Goal: Task Accomplishment & Management: Use online tool/utility

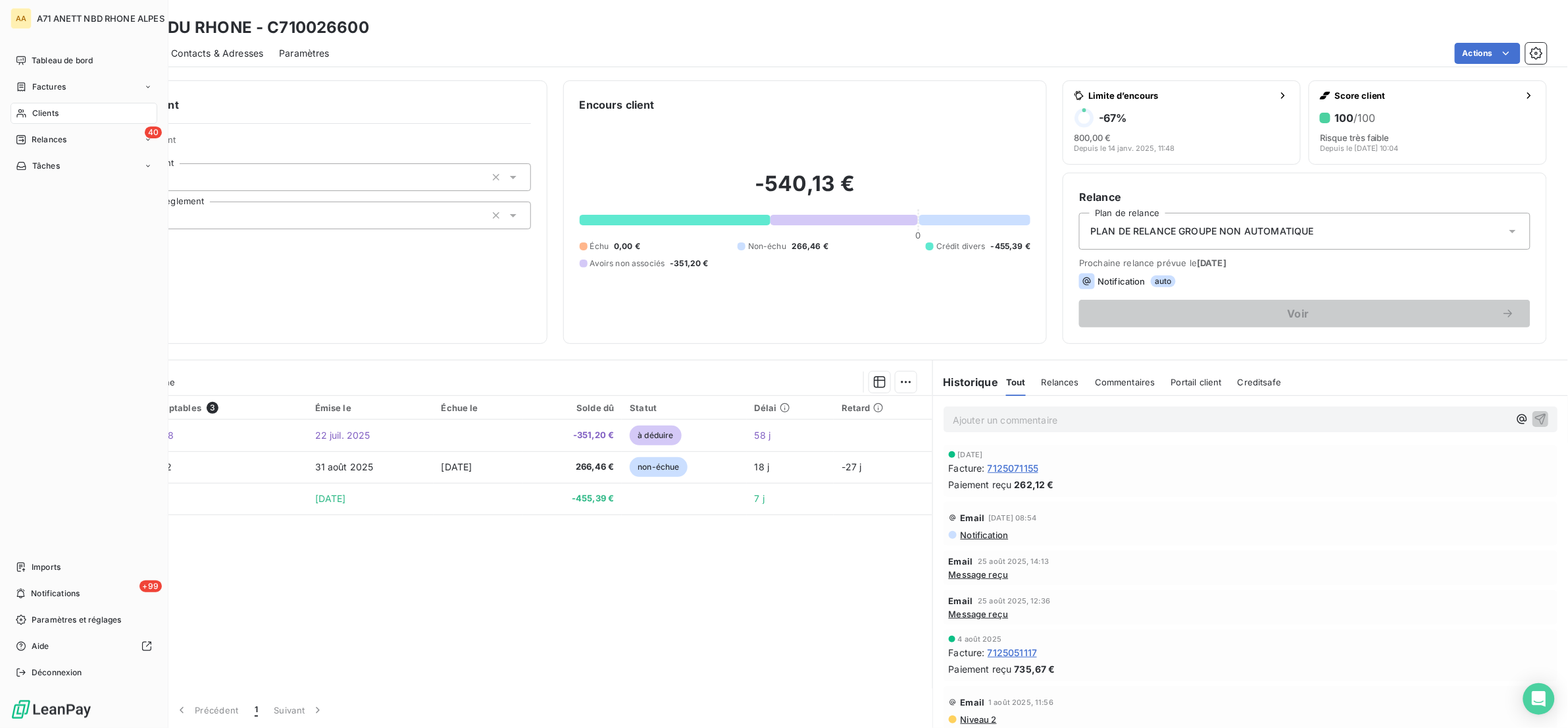
click at [29, 122] on div "Clients" at bounding box center [83, 113] width 147 height 21
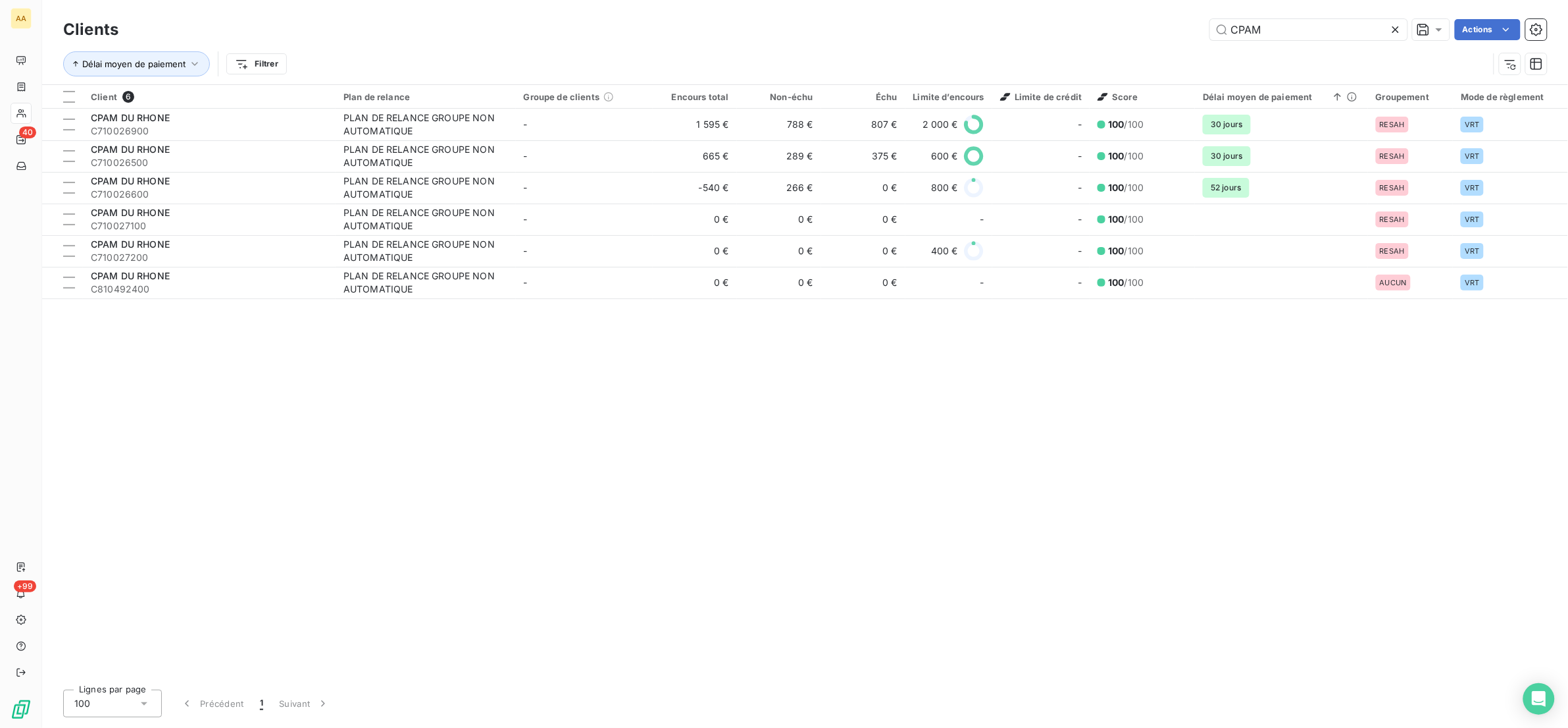
drag, startPoint x: 1272, startPoint y: 30, endPoint x: 1179, endPoint y: 23, distance: 93.3
click at [1183, 22] on div "CPAM Actions" at bounding box center [840, 30] width 1413 height 21
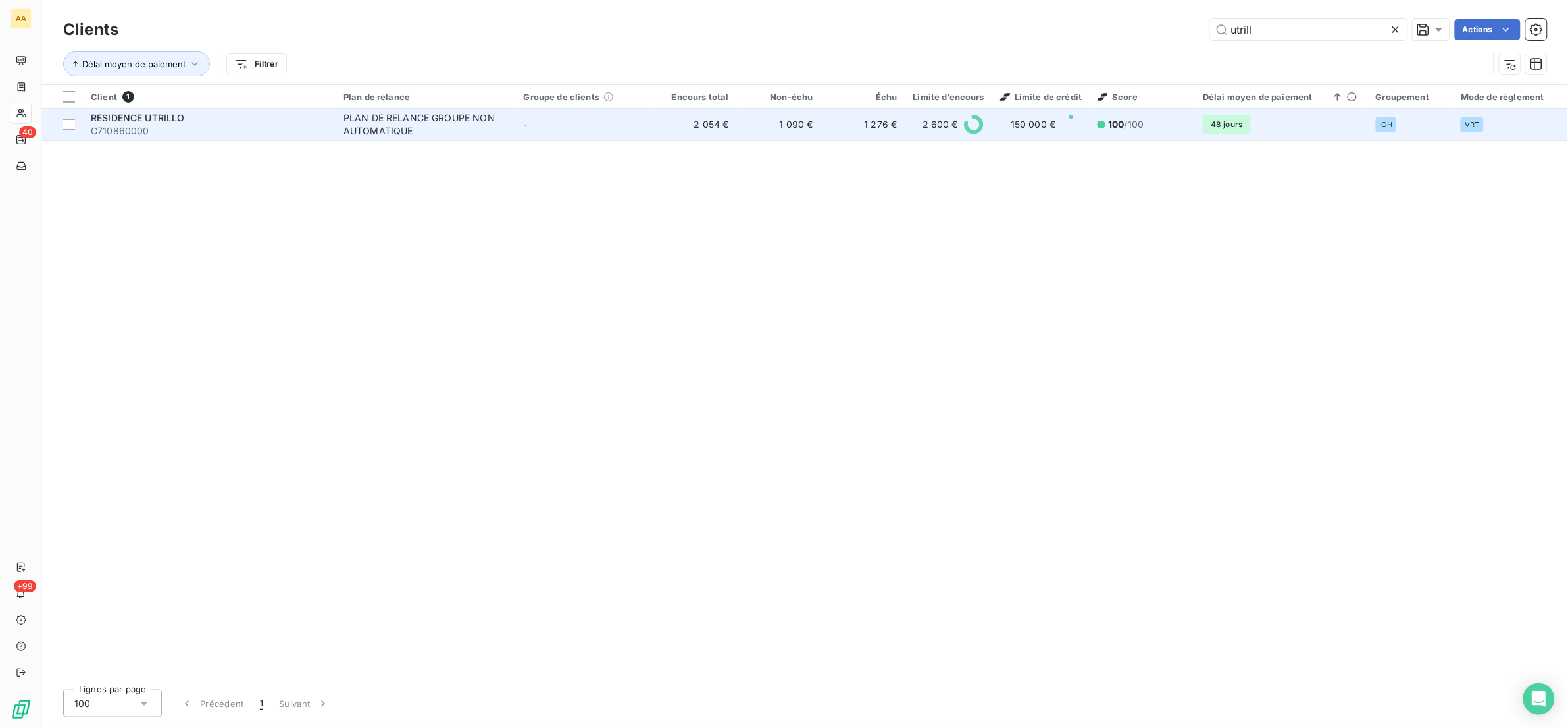
type input "utrill"
click at [347, 120] on div "PLAN DE RELANCE GROUPE NON AUTOMATIQUE" at bounding box center [426, 124] width 165 height 26
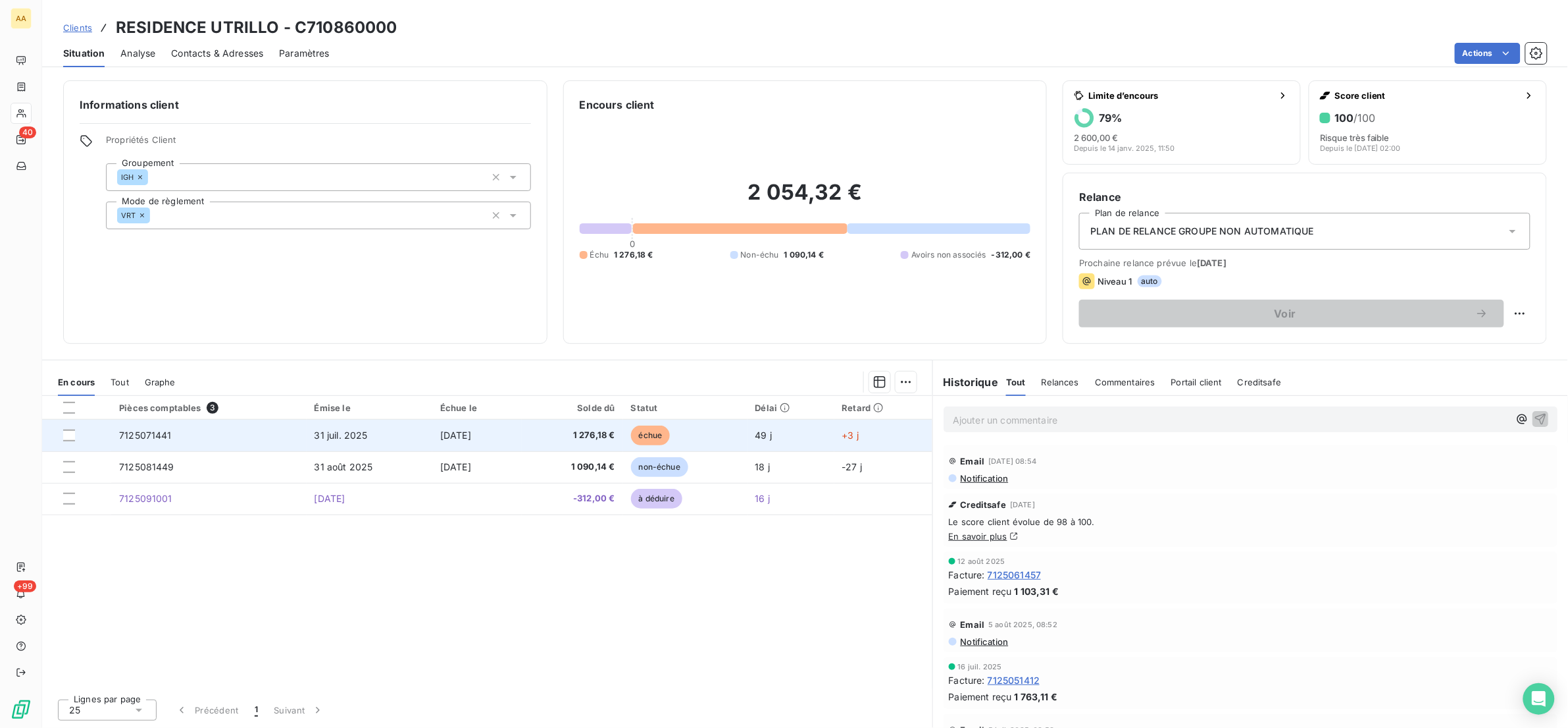
click at [143, 440] on span "7125071441" at bounding box center [145, 435] width 52 height 11
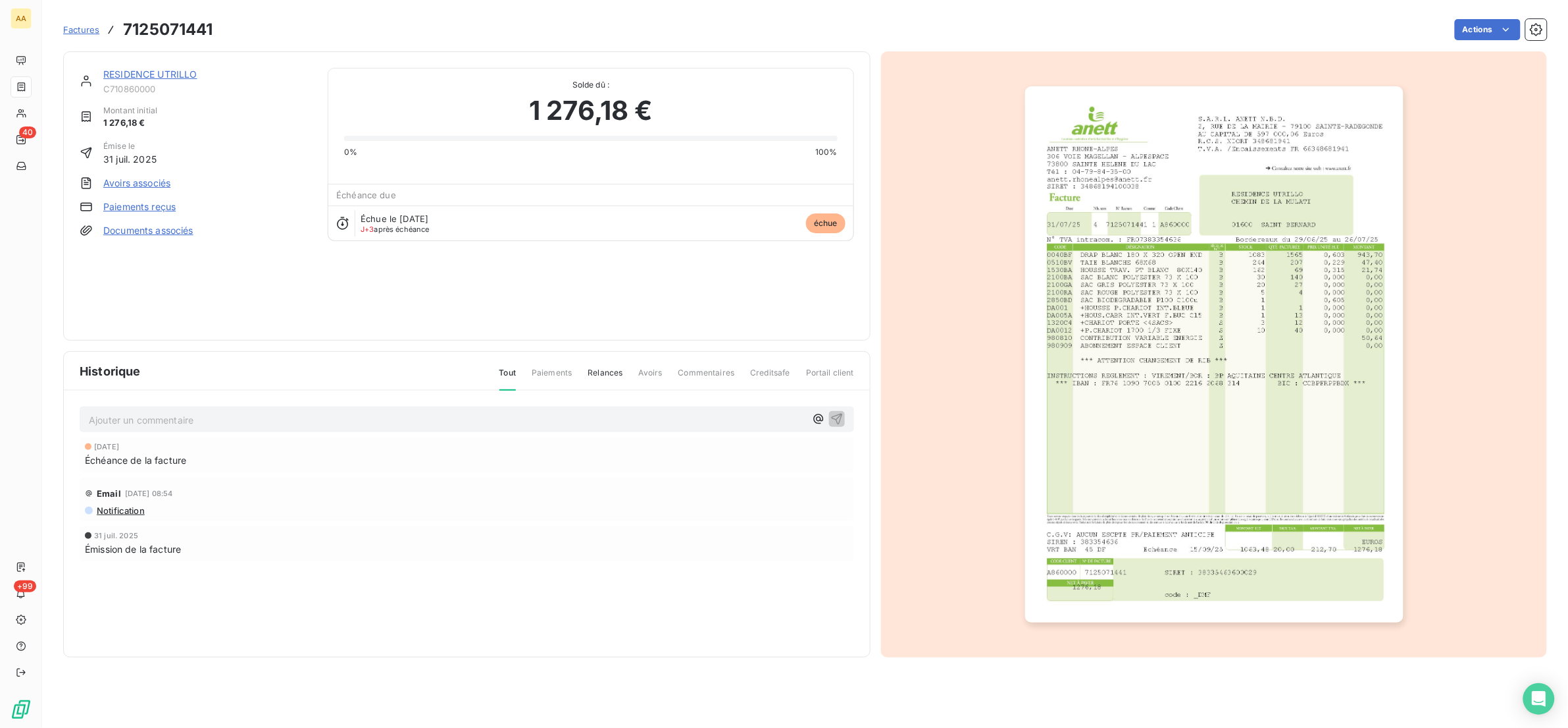
click at [1142, 239] on img "button" at bounding box center [1214, 354] width 378 height 536
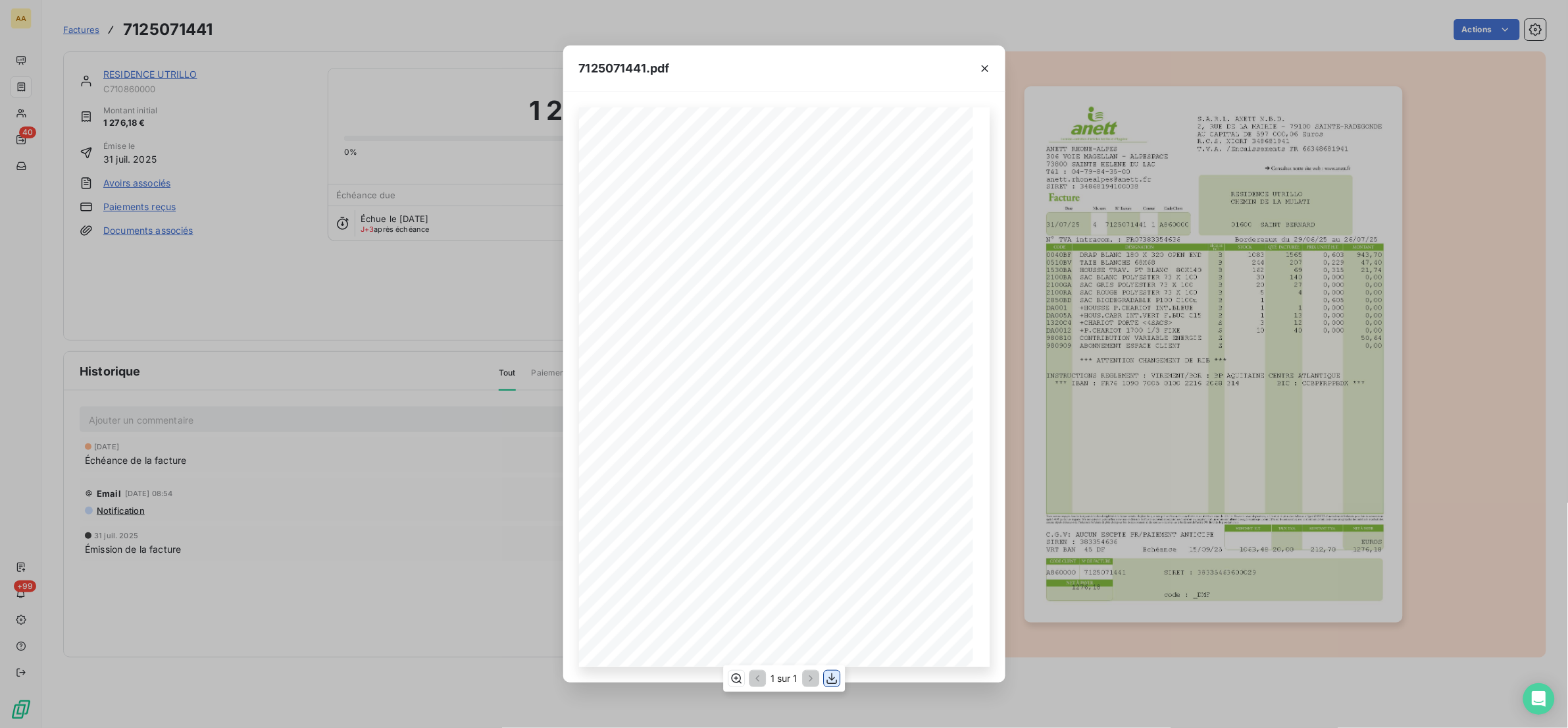
click at [833, 680] on icon "button" at bounding box center [832, 678] width 13 height 13
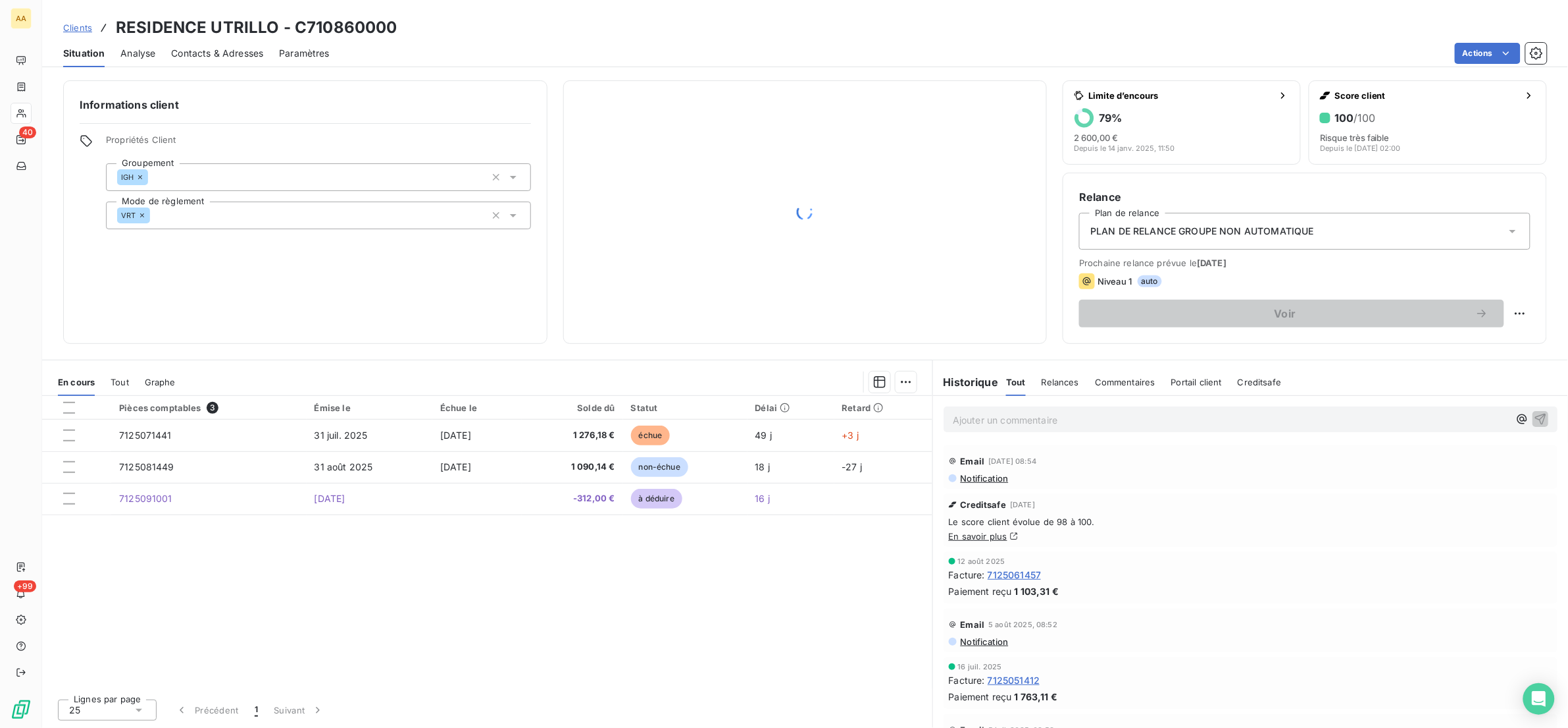
click at [120, 377] on span "Tout" at bounding box center [119, 381] width 19 height 10
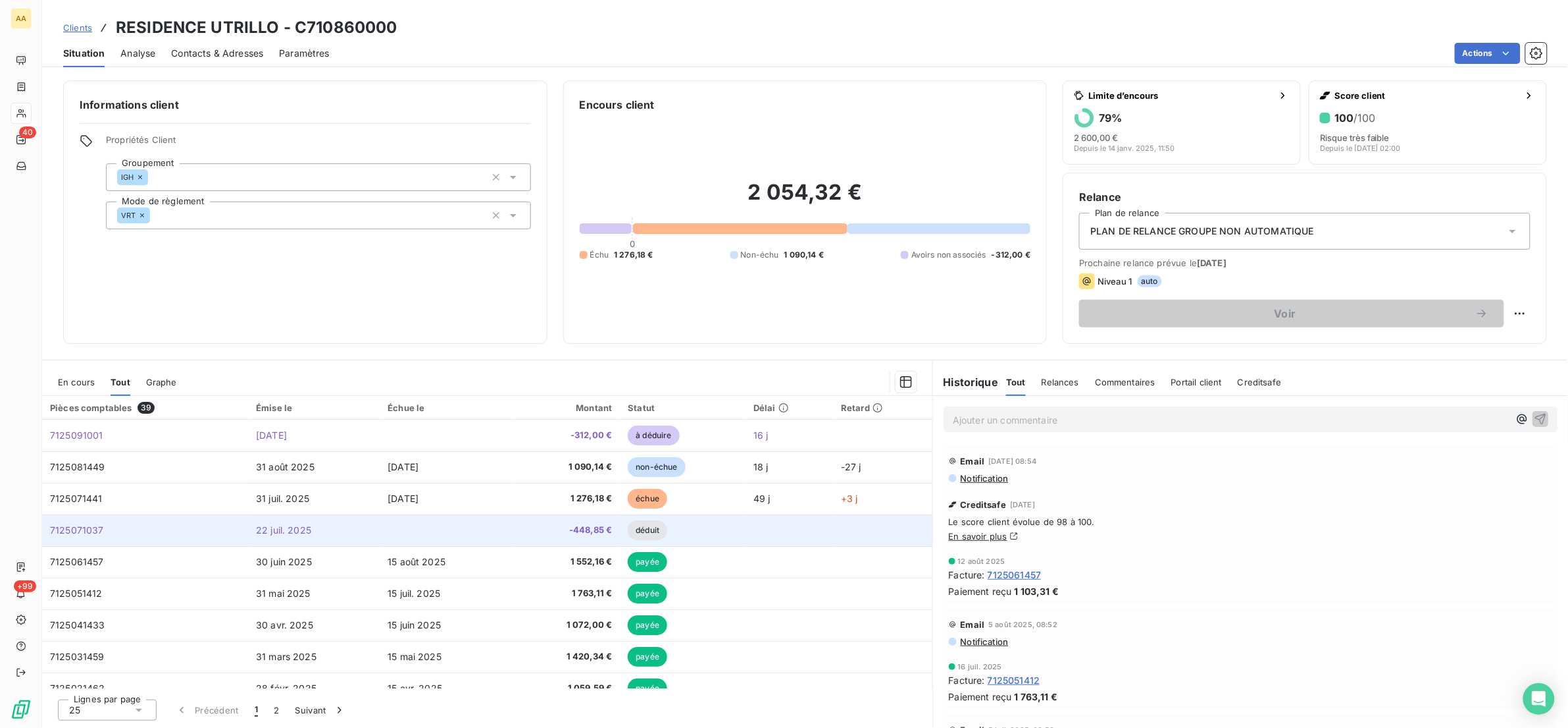
click at [169, 532] on td "7125071037" at bounding box center [145, 530] width 206 height 32
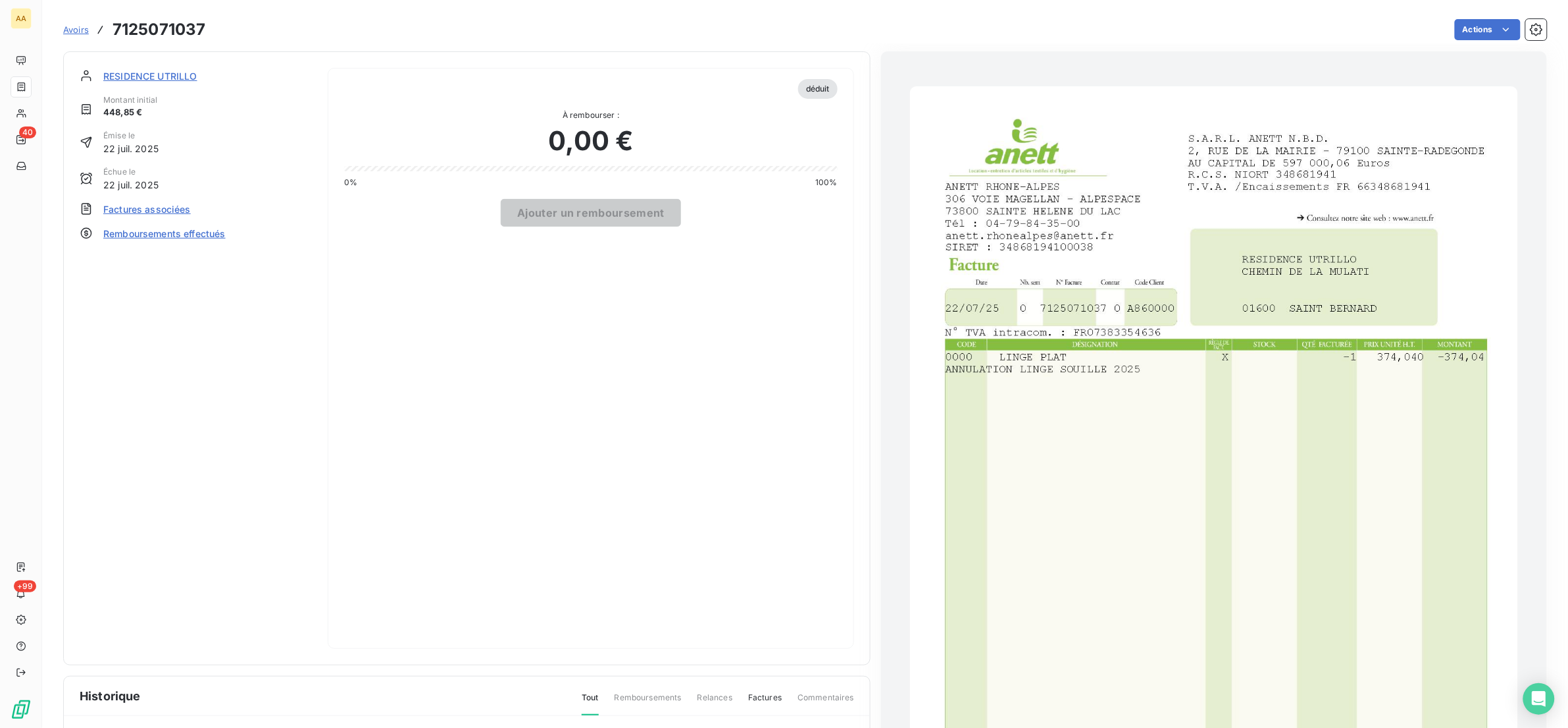
click at [1143, 291] on img "button" at bounding box center [1214, 516] width 608 height 860
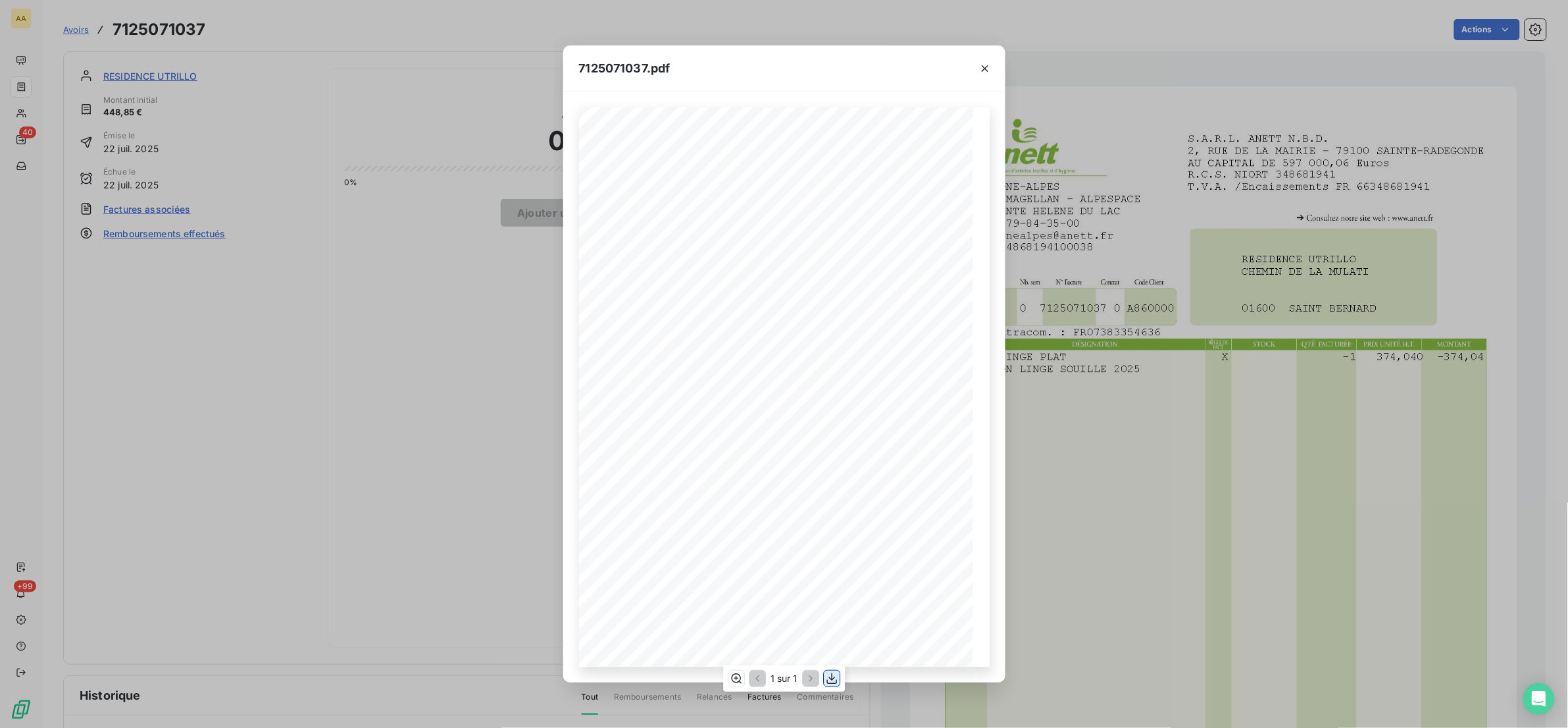
click at [831, 674] on icon "button" at bounding box center [832, 678] width 10 height 11
click at [979, 62] on icon "button" at bounding box center [984, 68] width 13 height 13
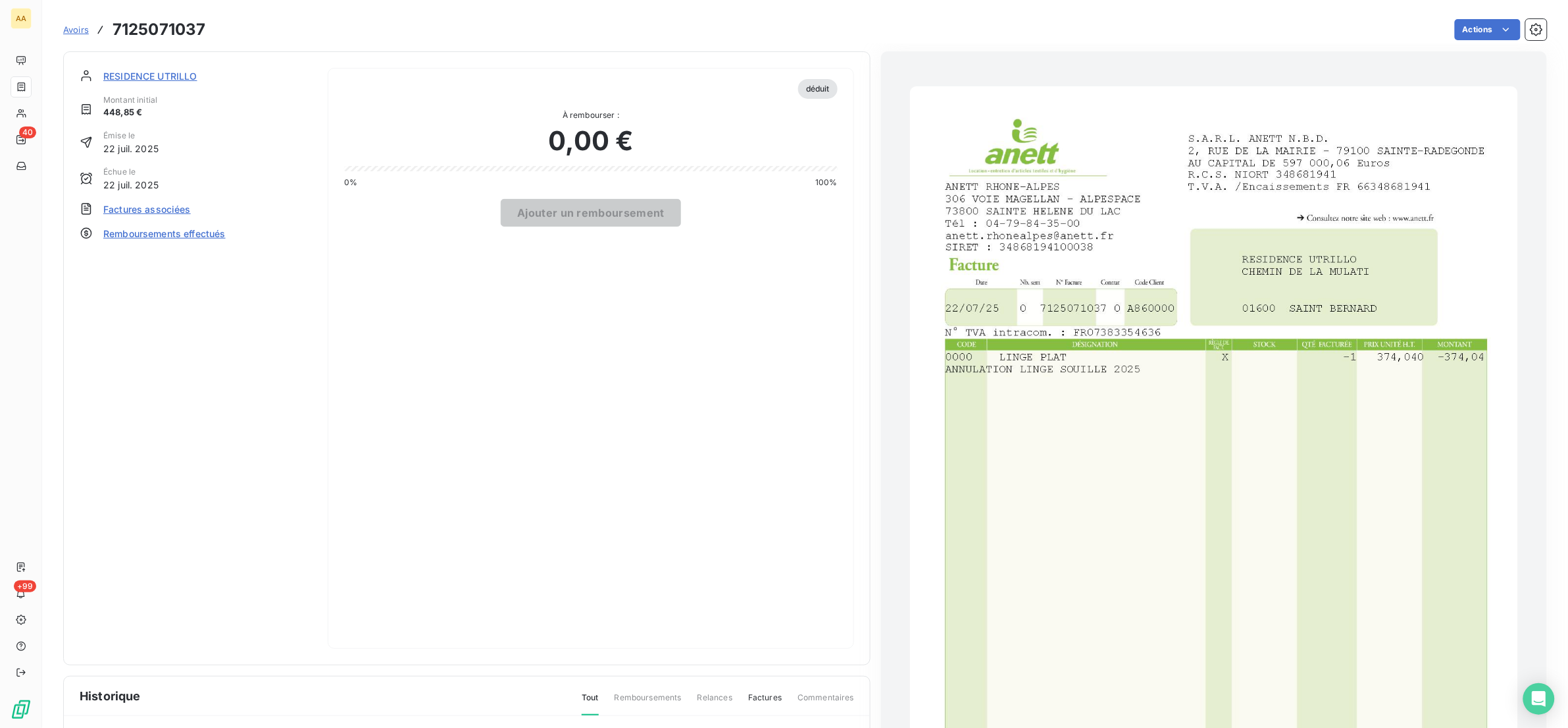
click at [166, 208] on span "Factures associées" at bounding box center [147, 209] width 87 height 14
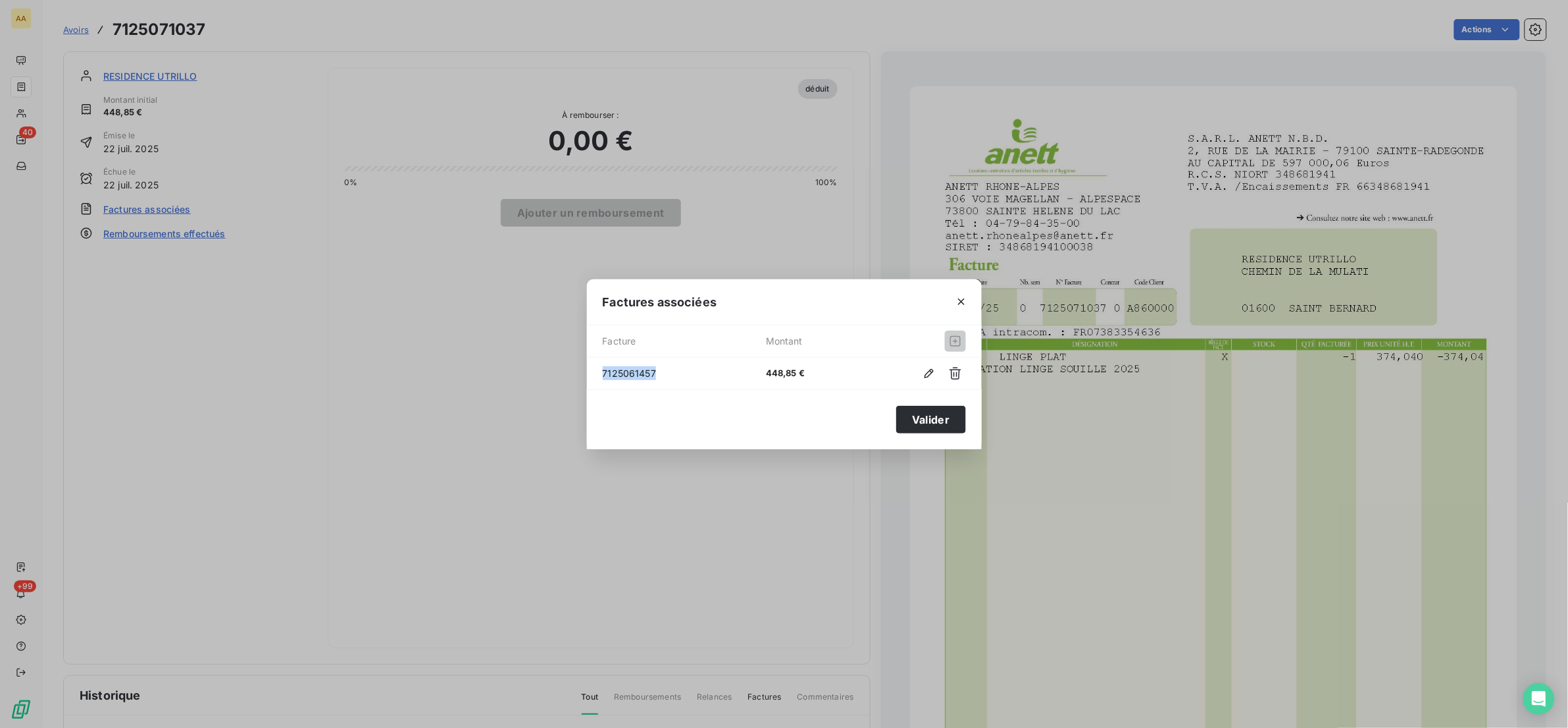
drag, startPoint x: 669, startPoint y: 372, endPoint x: 546, endPoint y: 367, distance: 123.1
click at [546, 367] on div "Factures associées Facture Montant 7125061457 448,85 € Valider" at bounding box center [784, 364] width 1568 height 728
copy span "7125061457"
click at [916, 433] on button "Valider" at bounding box center [931, 419] width 69 height 28
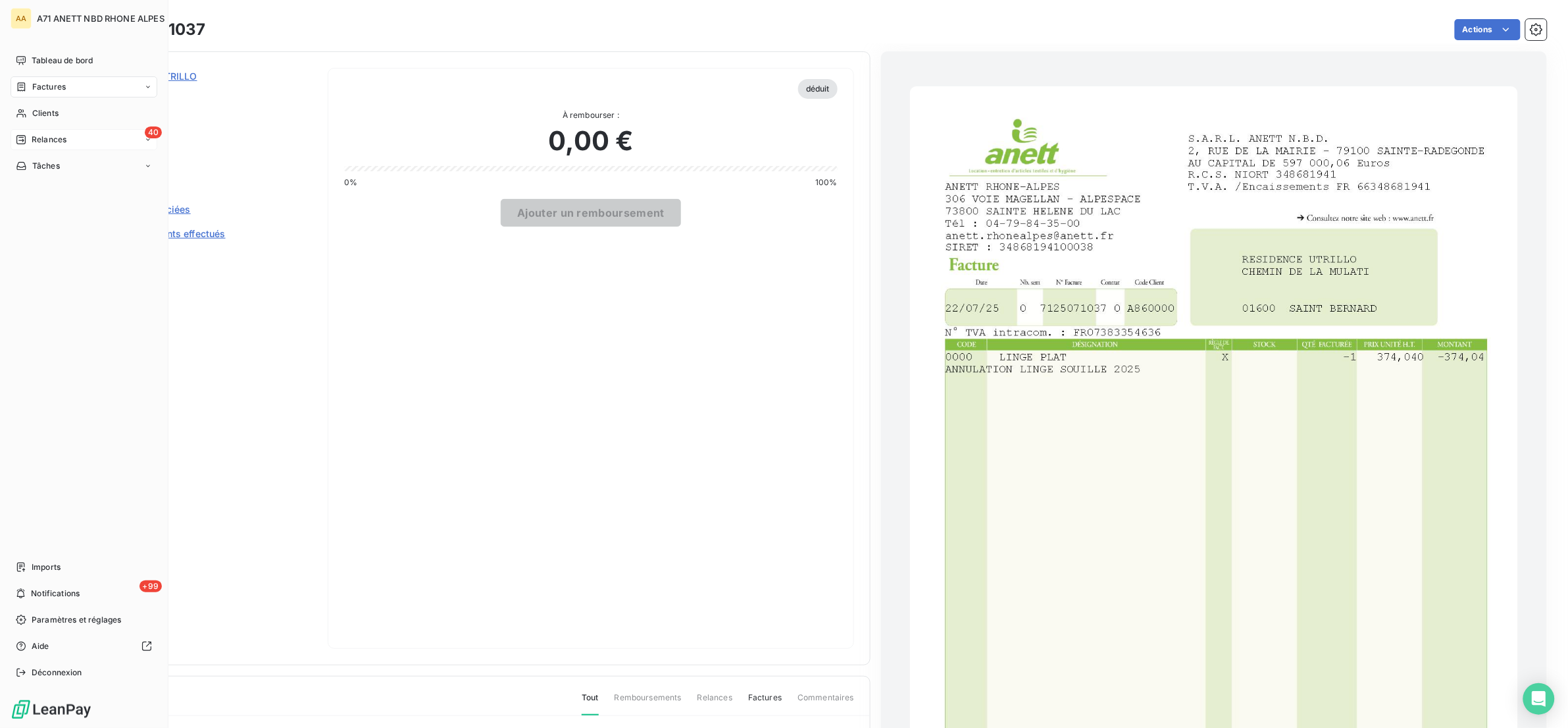
click at [32, 134] on span "Relances" at bounding box center [49, 139] width 35 height 12
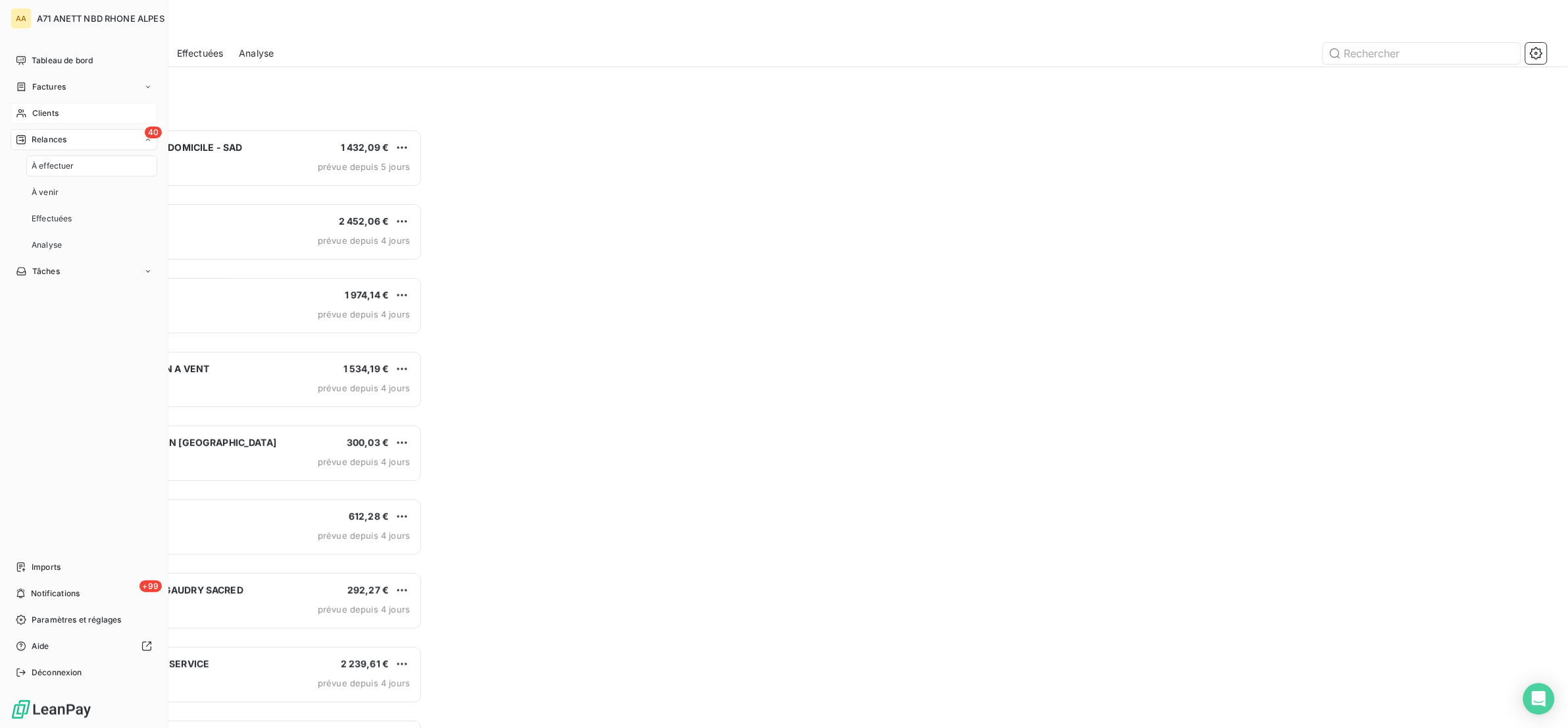
click at [36, 113] on span "Clients" at bounding box center [45, 113] width 26 height 12
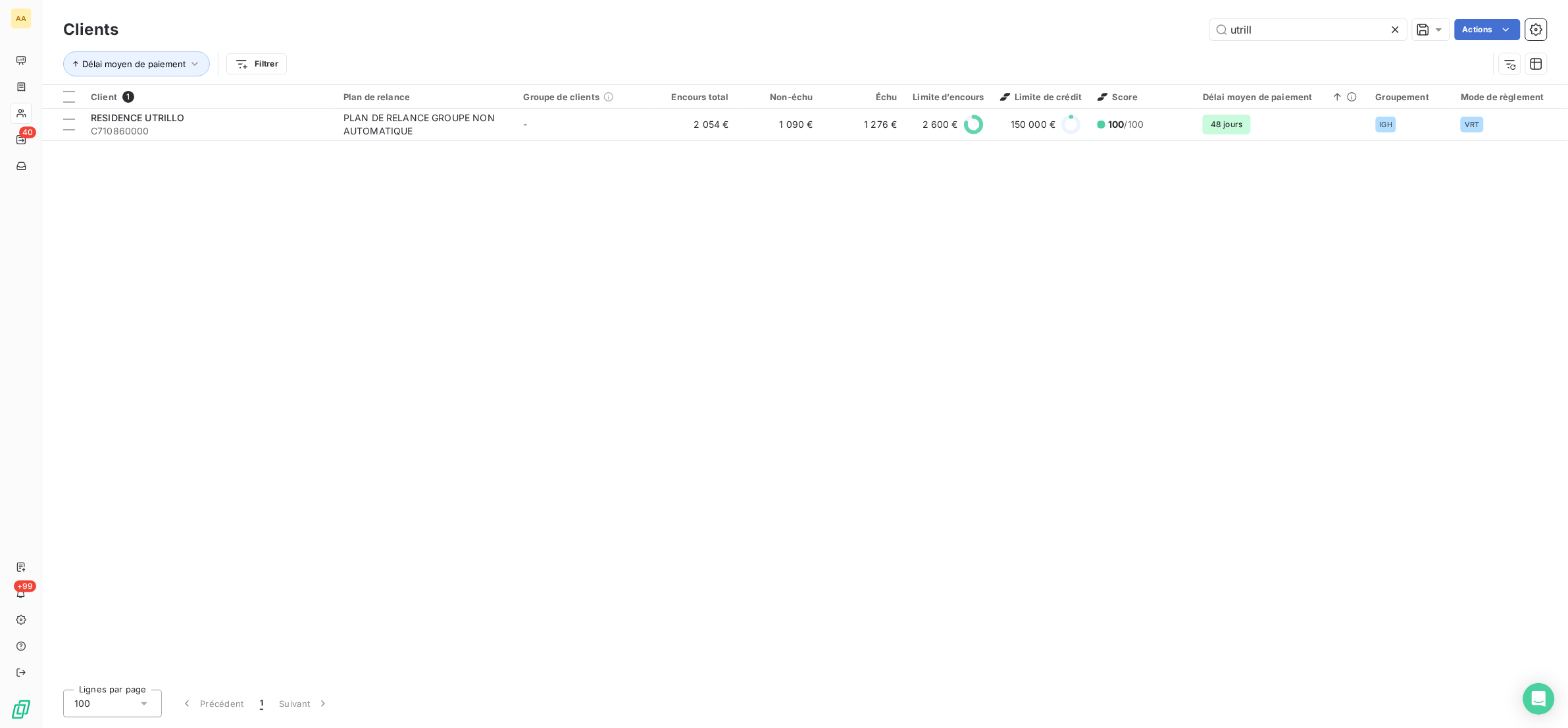
drag, startPoint x: 1297, startPoint y: 37, endPoint x: 1197, endPoint y: 34, distance: 100.0
click at [1197, 34] on div "utrill Actions" at bounding box center [840, 30] width 1413 height 21
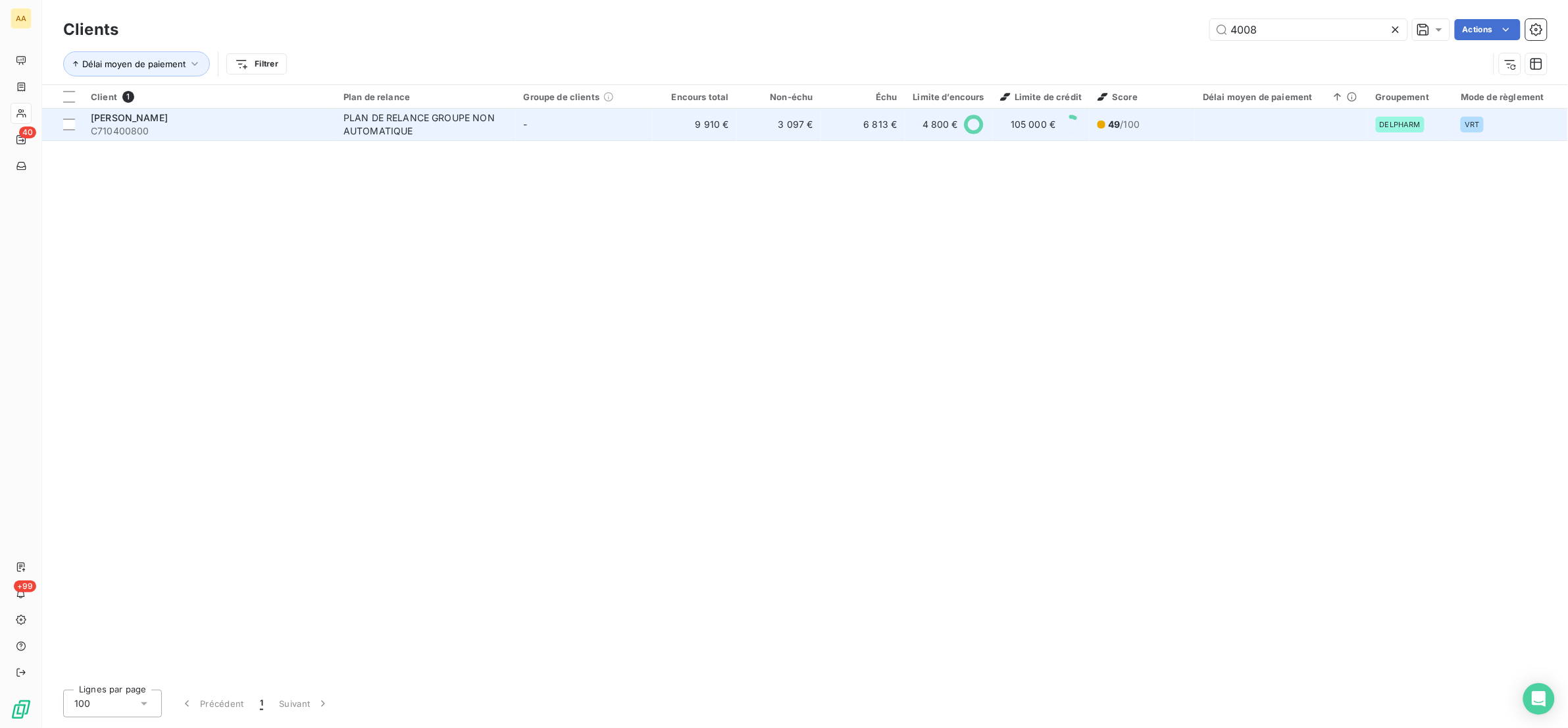
type input "4008"
click at [442, 122] on div "PLAN DE RELANCE GROUPE NON AUTOMATIQUE" at bounding box center [426, 124] width 165 height 26
